Goal: Navigation & Orientation: Understand site structure

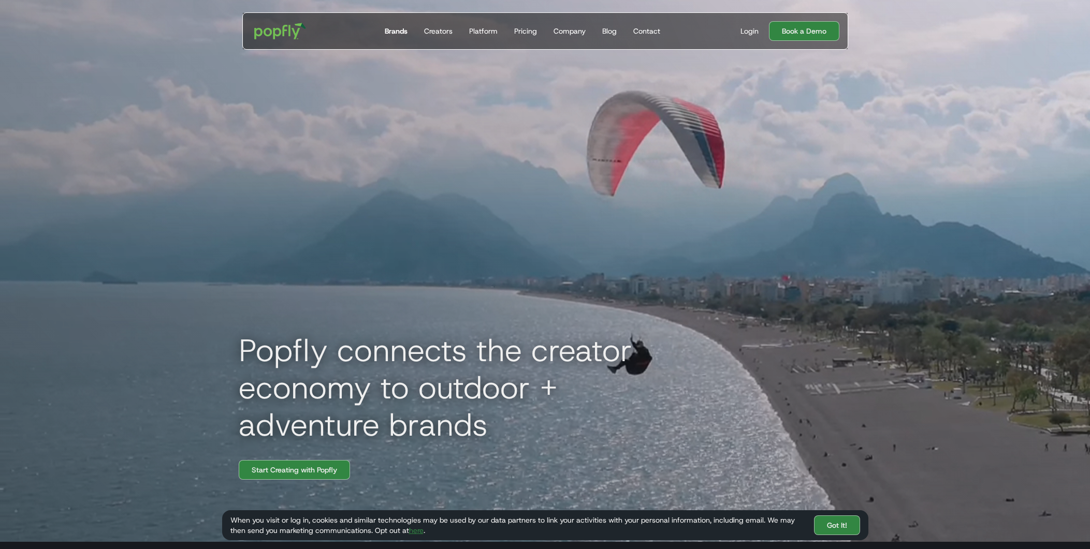
click at [402, 33] on div "Brands" at bounding box center [396, 31] width 23 height 10
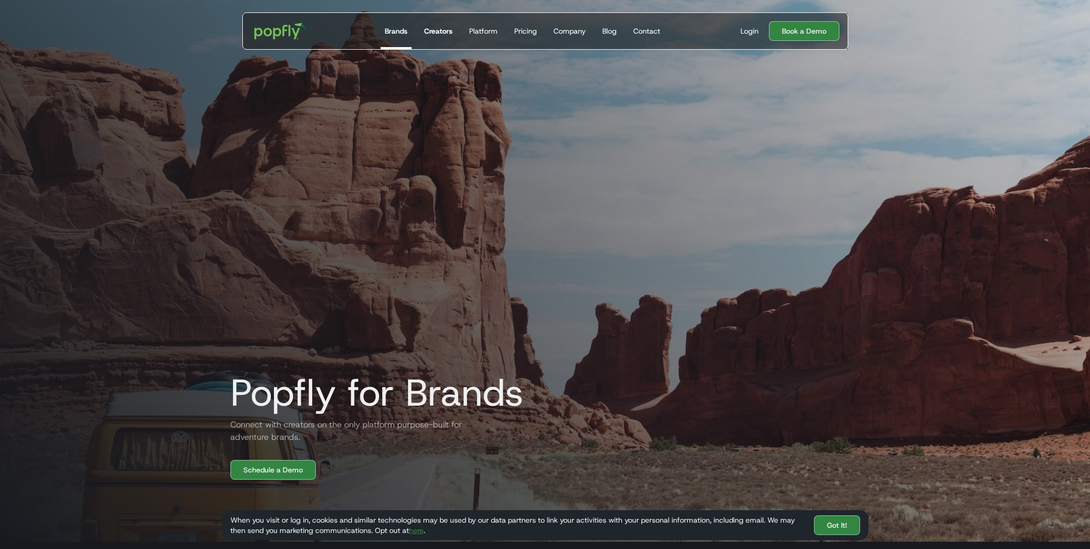
click at [431, 31] on div "Creators" at bounding box center [438, 31] width 28 height 10
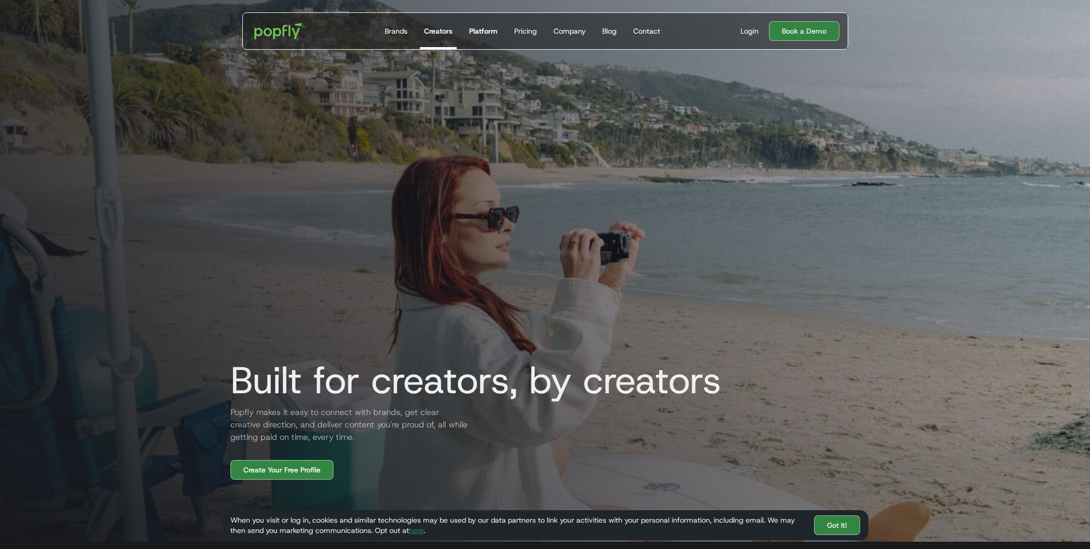
click at [489, 34] on div "Platform" at bounding box center [483, 31] width 28 height 10
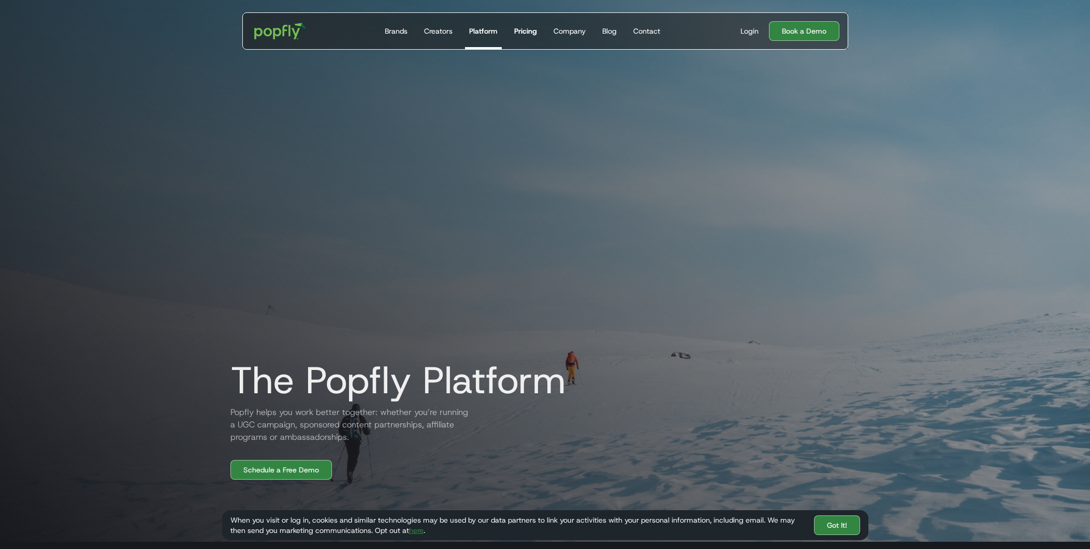
click at [529, 28] on div "Pricing" at bounding box center [525, 31] width 23 height 10
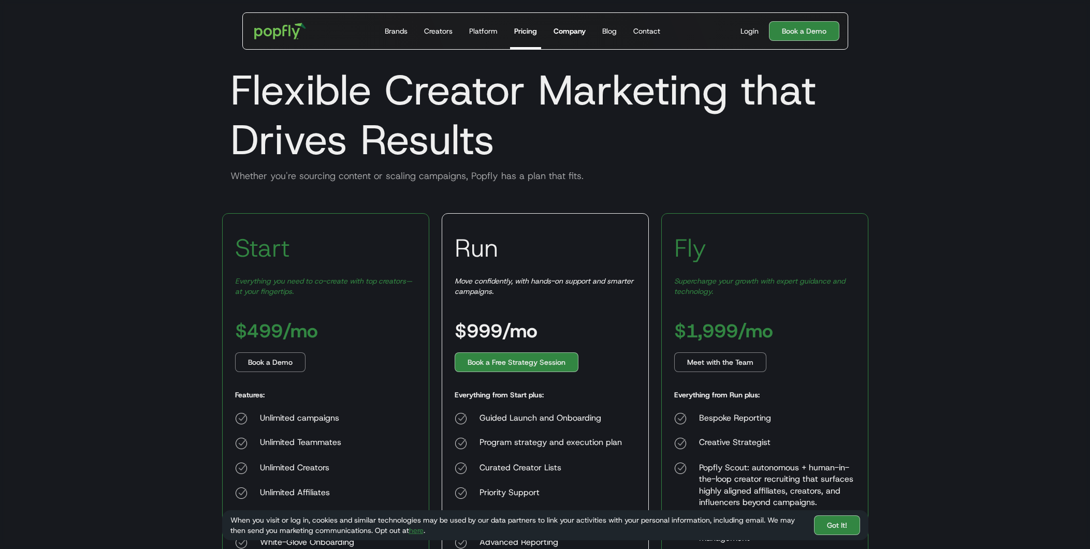
click at [580, 31] on div "Company" at bounding box center [569, 31] width 32 height 10
